Goal: Task Accomplishment & Management: Use online tool/utility

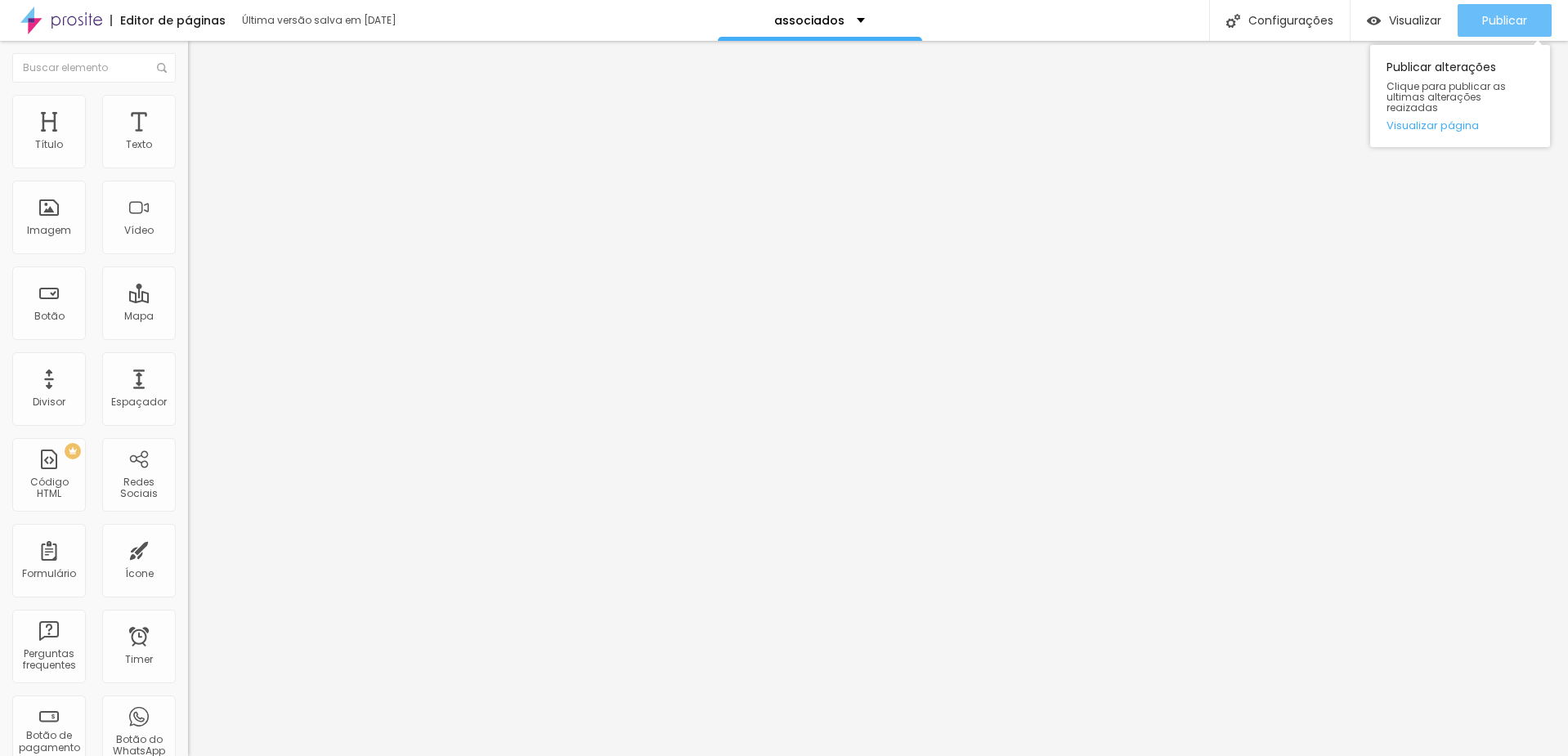
click at [1498, 25] on span "Publicar" at bounding box center [1504, 20] width 45 height 13
click at [1519, 25] on span "Publicar" at bounding box center [1504, 20] width 45 height 13
click at [1503, 15] on span "Publicar" at bounding box center [1504, 20] width 45 height 13
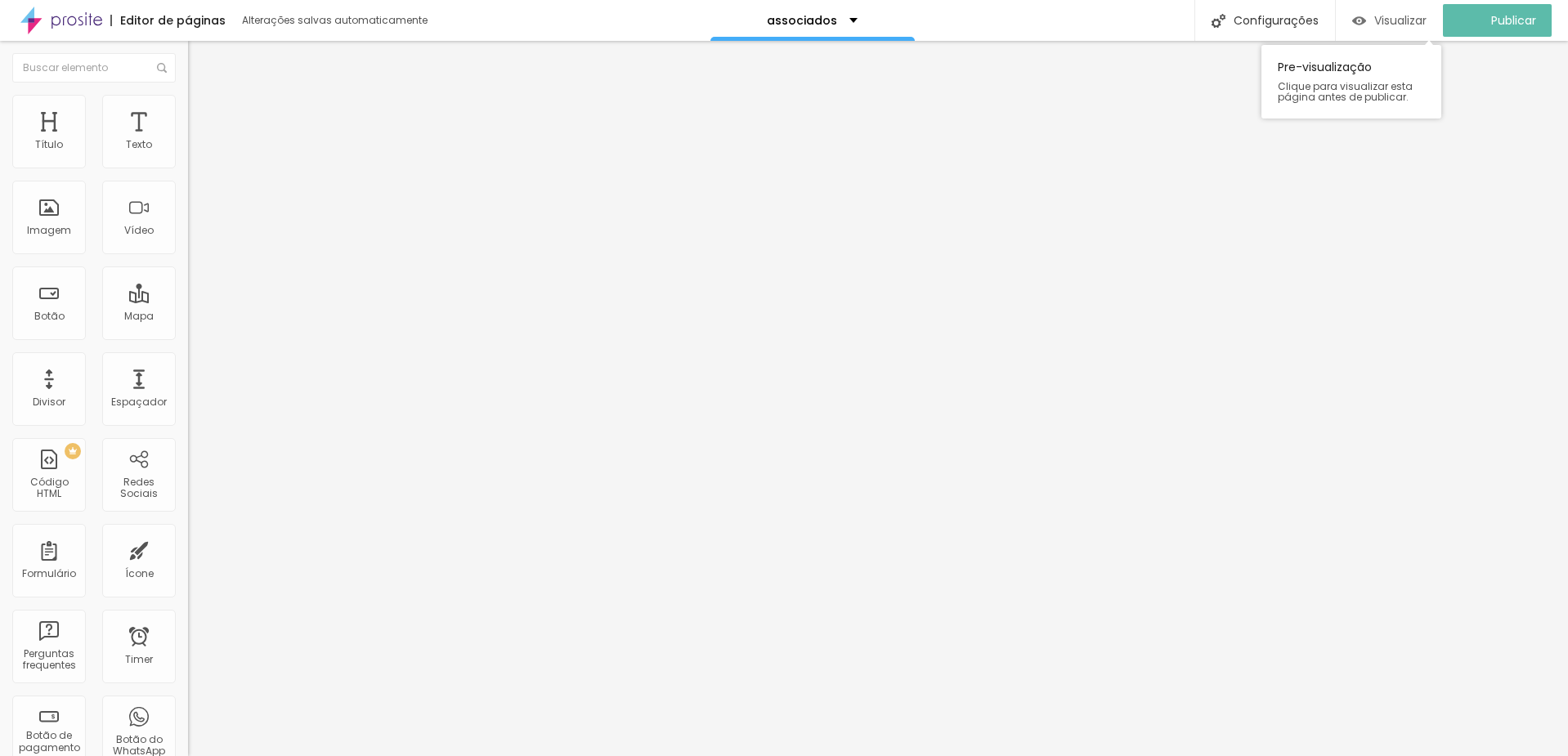
click at [1395, 22] on span "Visualizar" at bounding box center [1400, 20] width 52 height 13
click at [188, 155] on span "Titulo 2" at bounding box center [215, 144] width 53 height 21
click at [188, 169] on span "Titulo 3" at bounding box center [211, 160] width 46 height 19
click at [188, 140] on span "Titulo 1" at bounding box center [215, 129] width 53 height 23
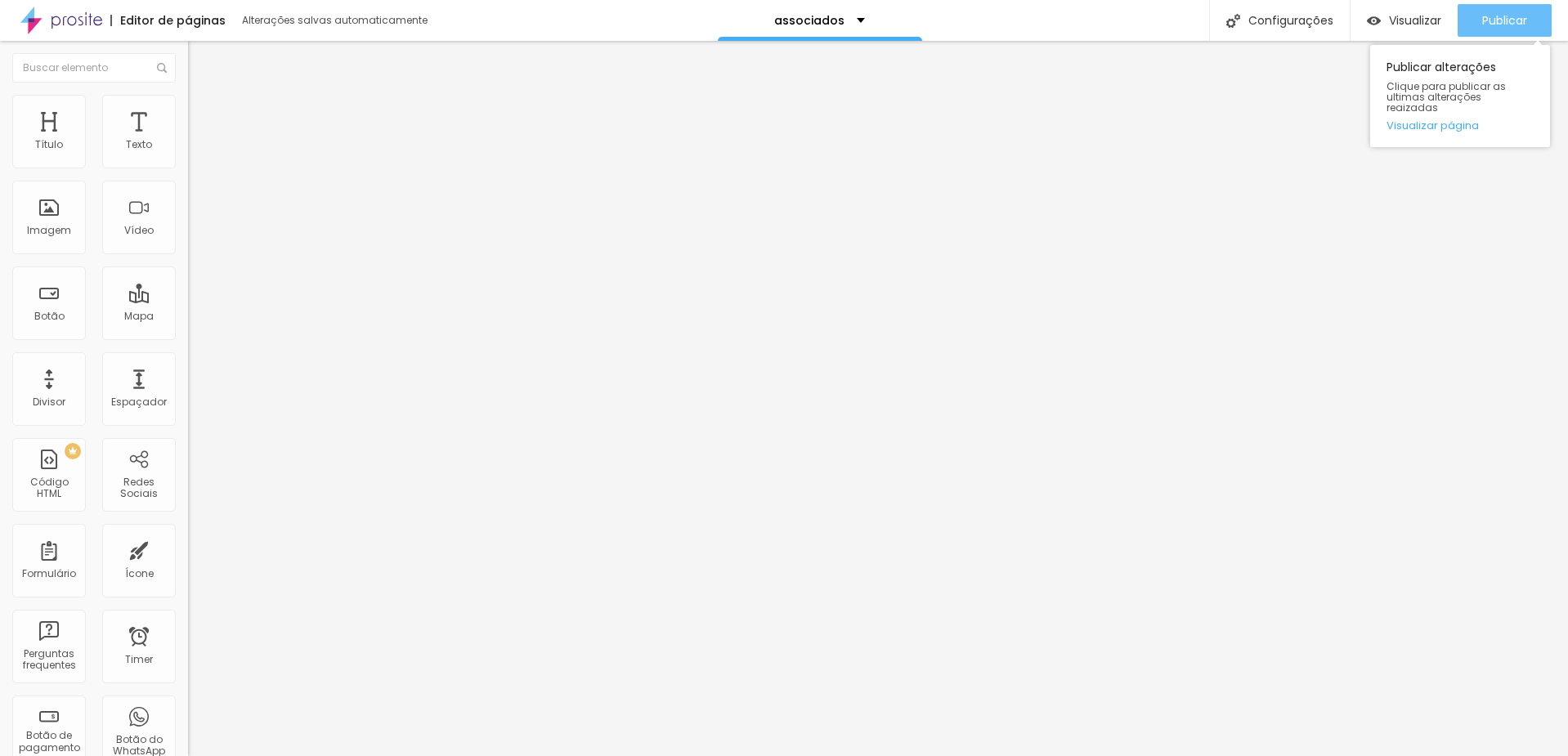
click at [1488, 21] on span "Publicar" at bounding box center [1504, 20] width 45 height 13
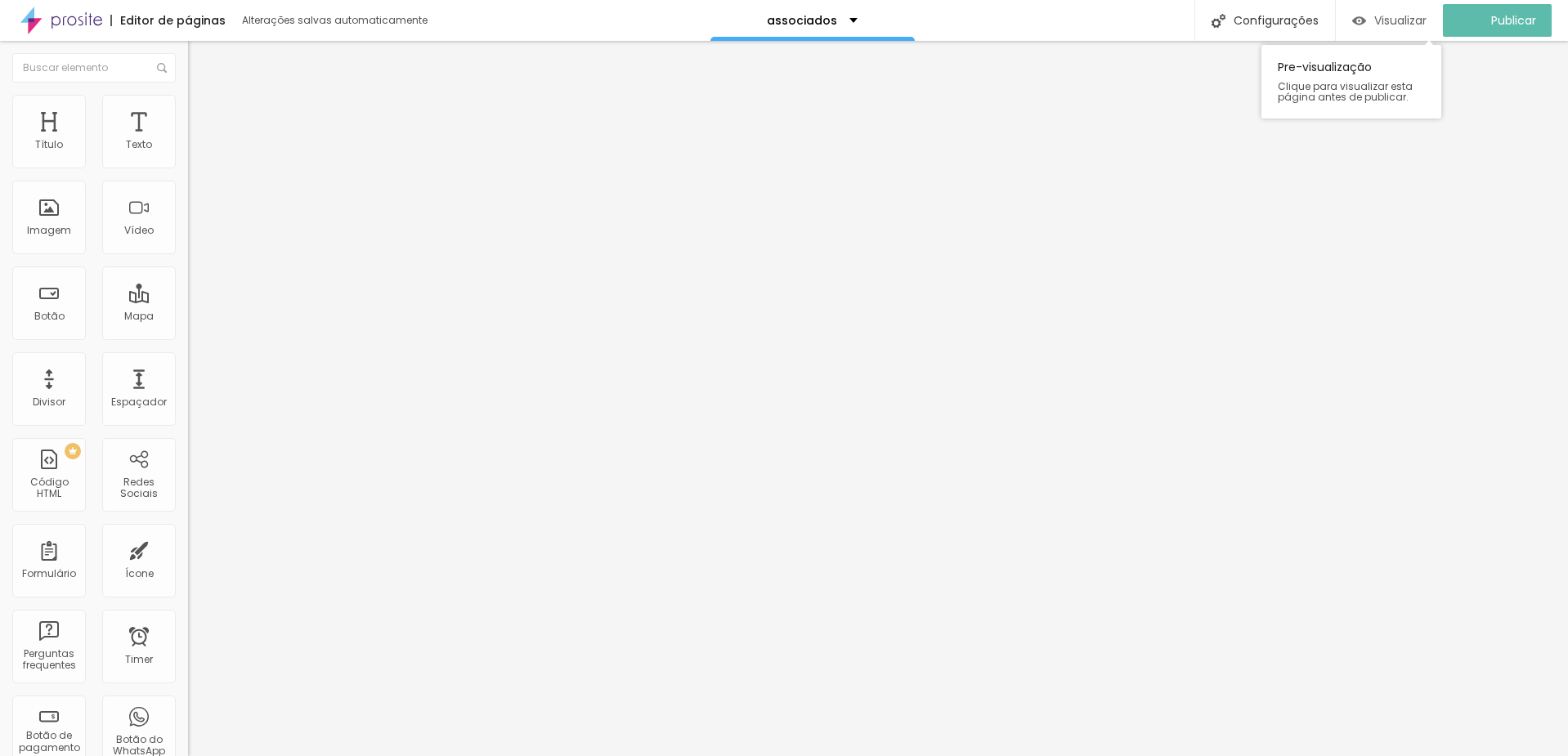
click at [1401, 20] on span "Visualizar" at bounding box center [1400, 20] width 52 height 13
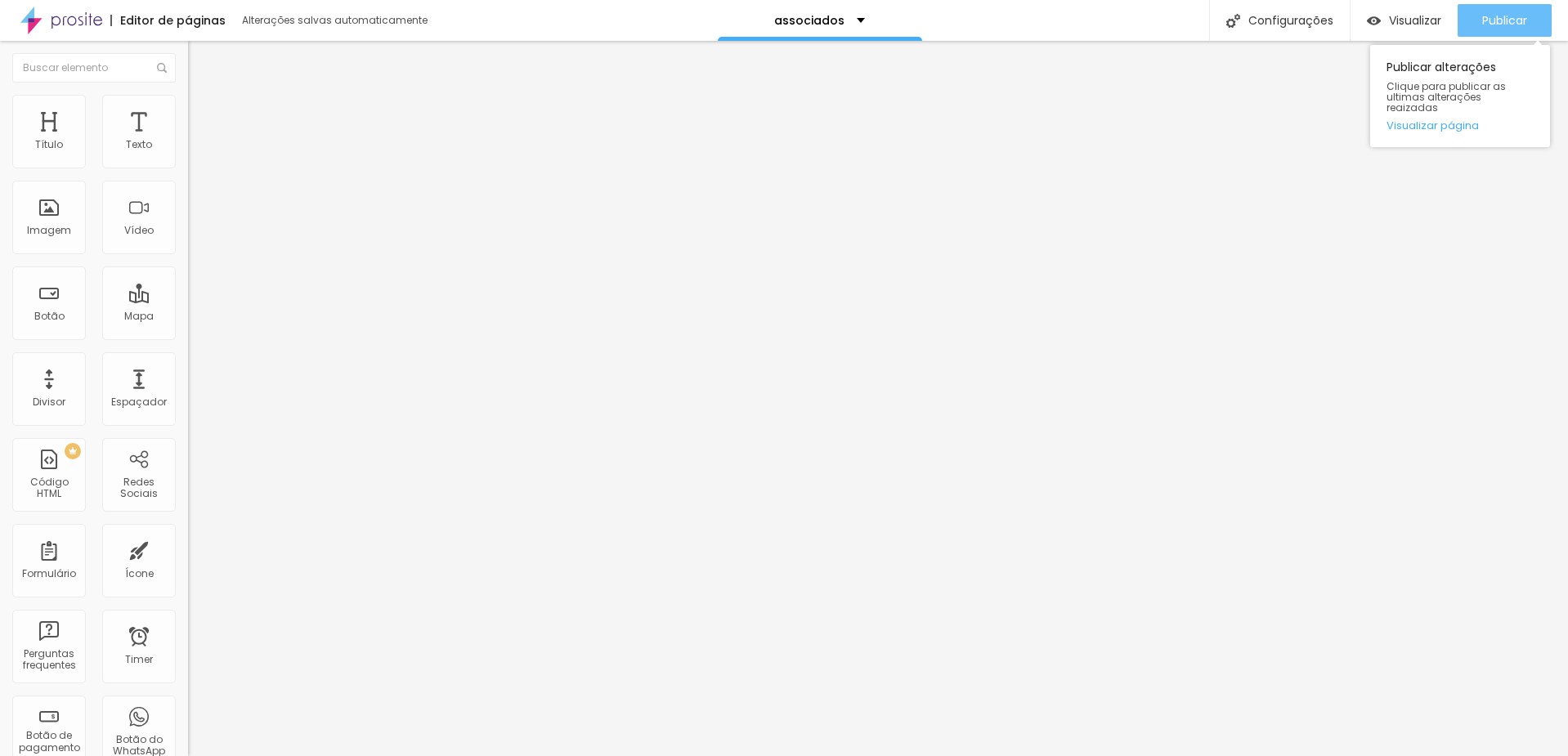
click at [1497, 19] on span "Publicar" at bounding box center [1504, 20] width 45 height 13
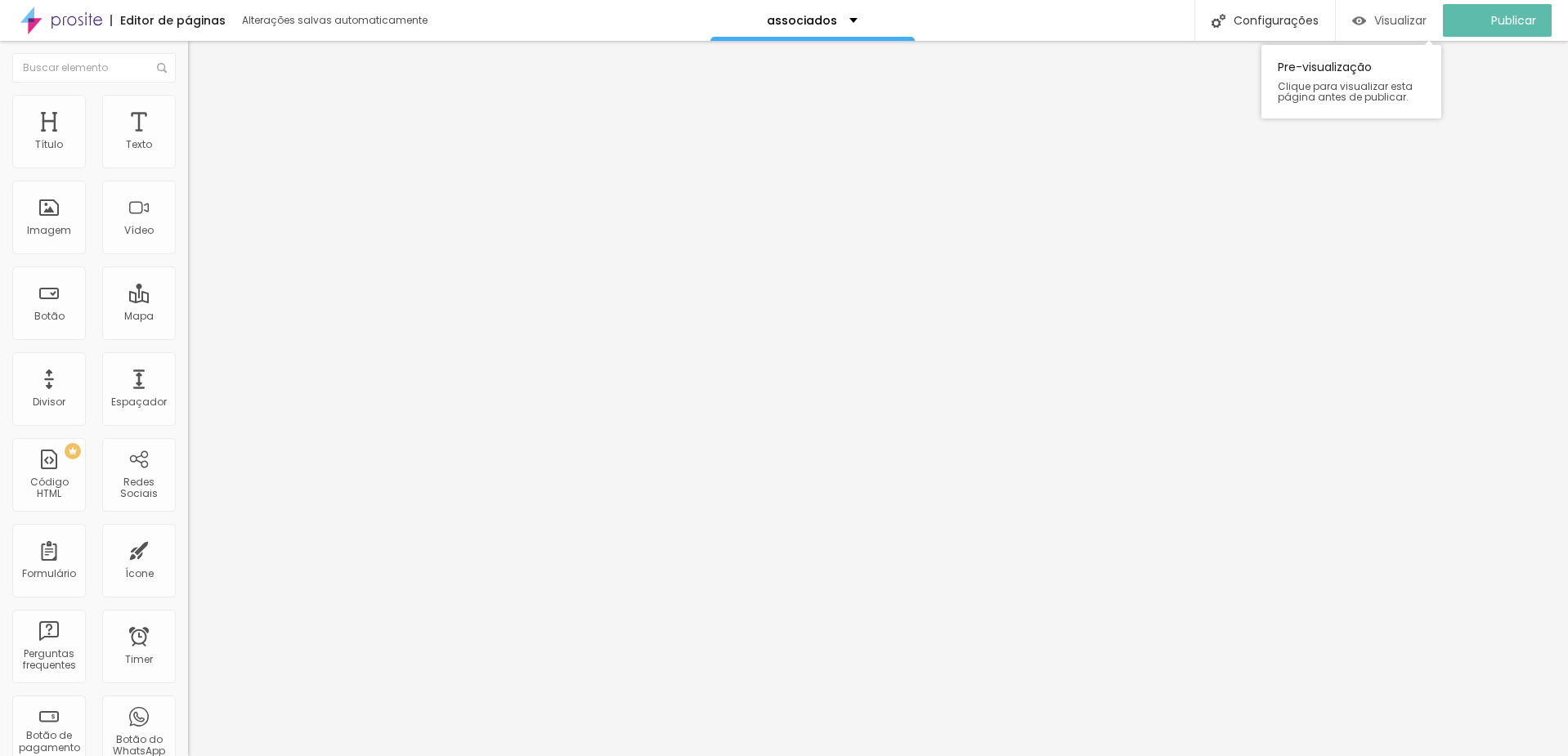
click at [1393, 19] on span "Visualizar" at bounding box center [1400, 20] width 52 height 13
